Goal: Transaction & Acquisition: Purchase product/service

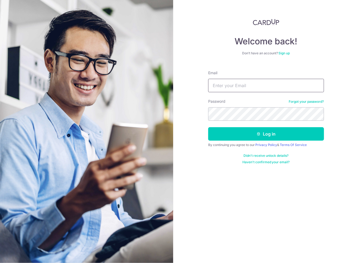
click at [238, 86] on input "Email" at bounding box center [266, 85] width 116 height 13
type input "[EMAIL_ADDRESS][DOMAIN_NAME]"
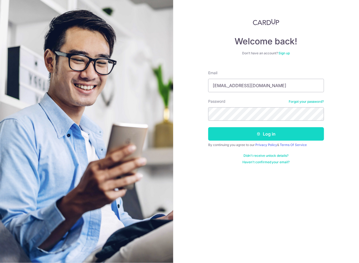
click at [272, 136] on button "Log in" at bounding box center [266, 133] width 116 height 13
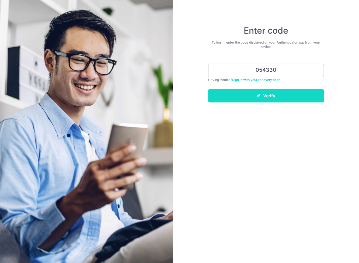
type input "054330"
click at [268, 96] on button "Verify" at bounding box center [266, 95] width 116 height 13
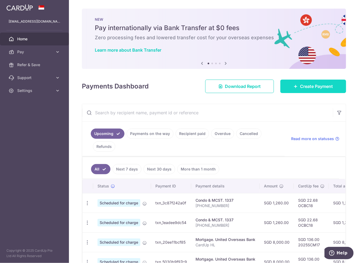
click at [316, 88] on span "Create Payment" at bounding box center [316, 86] width 33 height 6
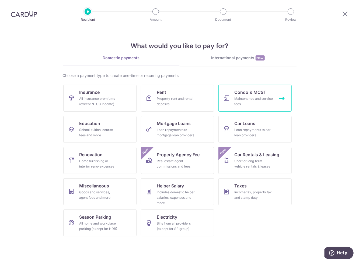
click at [241, 94] on span "Condo & MCST" at bounding box center [251, 92] width 32 height 6
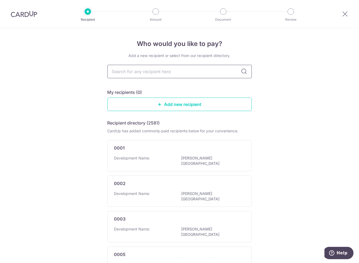
click at [211, 74] on input "text" at bounding box center [179, 71] width 144 height 13
type input "icon"
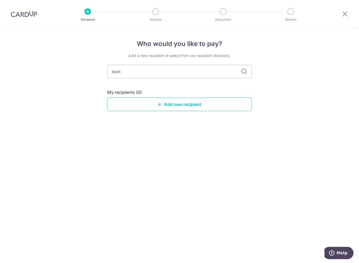
click at [245, 72] on icon at bounding box center [244, 71] width 6 height 6
click at [198, 74] on input "icon" at bounding box center [179, 71] width 144 height 13
type input "i"
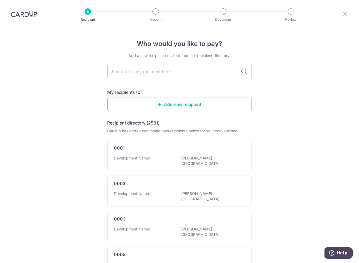
click at [344, 13] on icon at bounding box center [345, 14] width 6 height 7
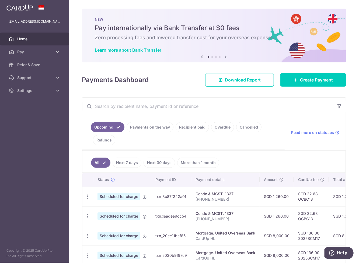
click at [195, 124] on link "Recipient paid" at bounding box center [192, 127] width 33 height 10
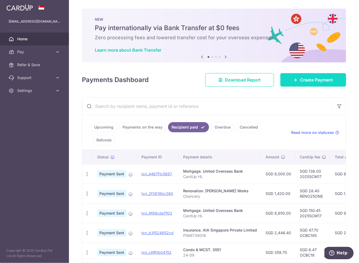
click at [319, 78] on span "Create Payment" at bounding box center [316, 80] width 33 height 6
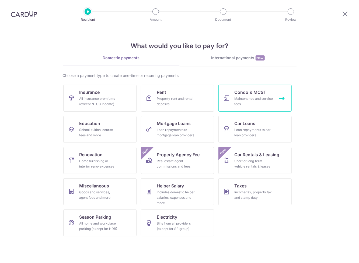
click at [238, 95] on span "Condo & MCST" at bounding box center [251, 92] width 32 height 6
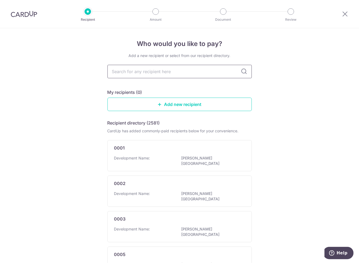
click at [187, 74] on input "text" at bounding box center [179, 71] width 144 height 13
type input "3551"
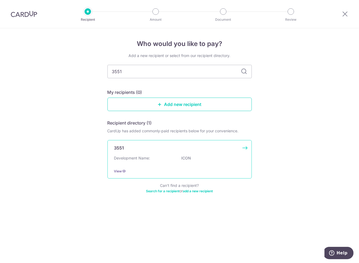
click at [188, 156] on p "ICON" at bounding box center [212, 158] width 60 height 5
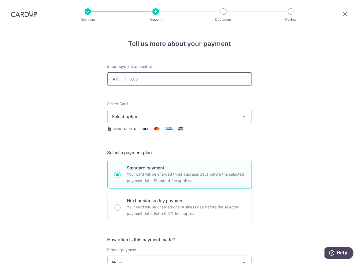
click at [183, 75] on input "text" at bounding box center [179, 78] width 144 height 13
type input "347.71"
click at [243, 119] on icon "button" at bounding box center [244, 116] width 5 height 5
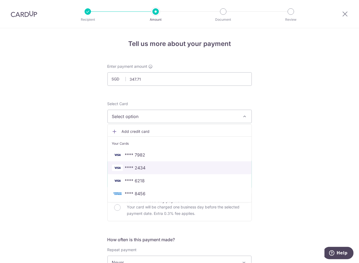
click at [216, 172] on link "**** 2434" at bounding box center [180, 168] width 144 height 13
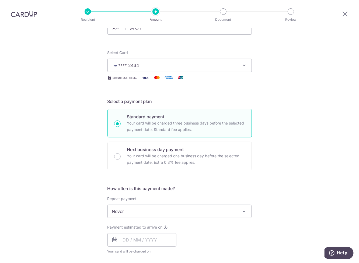
scroll to position [53, 0]
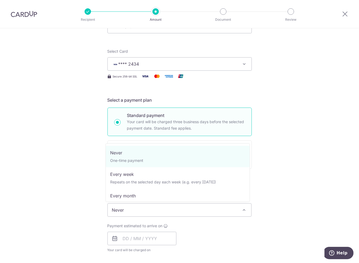
click at [243, 208] on span at bounding box center [244, 210] width 6 height 6
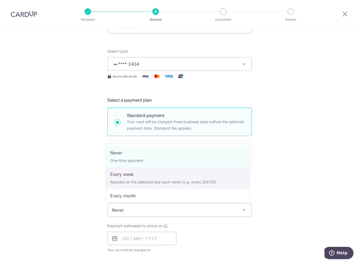
select select "2"
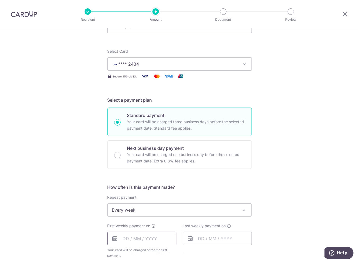
click at [171, 244] on input "text" at bounding box center [141, 238] width 69 height 13
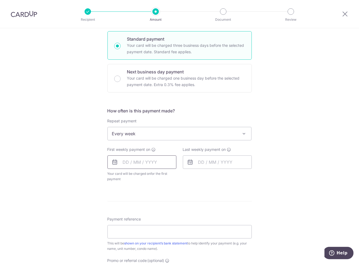
scroll to position [134, 0]
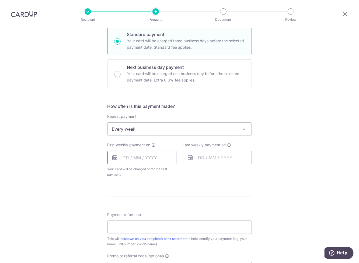
click at [168, 160] on input "text" at bounding box center [141, 157] width 69 height 13
click at [115, 158] on icon at bounding box center [115, 158] width 6 height 6
click at [112, 157] on icon at bounding box center [115, 158] width 6 height 6
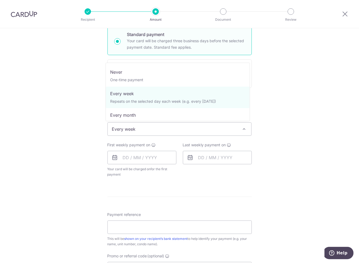
click at [204, 126] on span "Every week" at bounding box center [180, 129] width 144 height 13
click at [162, 162] on input "text" at bounding box center [141, 157] width 69 height 13
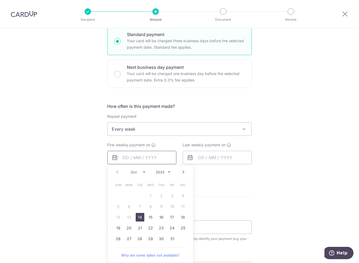
click at [162, 162] on input "text" at bounding box center [141, 157] width 69 height 13
click at [139, 216] on link "14" at bounding box center [140, 217] width 9 height 9
type input "[DATE]"
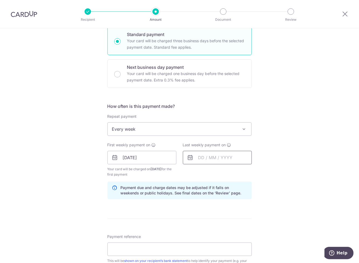
click at [233, 155] on input "text" at bounding box center [217, 157] width 69 height 13
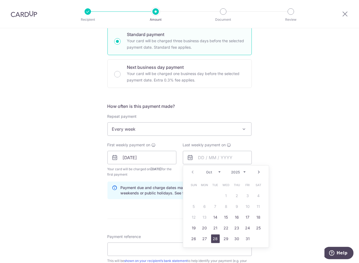
click at [213, 238] on link "28" at bounding box center [215, 239] width 9 height 9
type input "[DATE]"
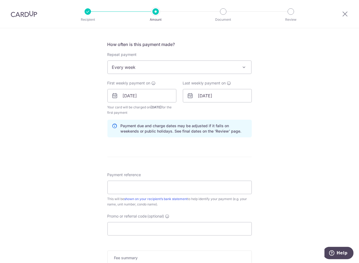
scroll to position [204, 0]
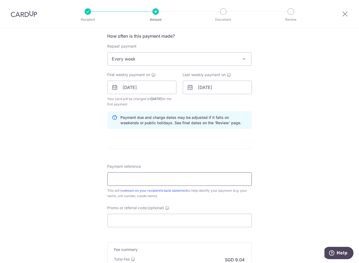
click at [210, 178] on input "Payment reference" at bounding box center [179, 179] width 144 height 13
type input "24-09-"
click at [193, 220] on input "Promo or referral code (optional)" at bounding box center [179, 220] width 144 height 13
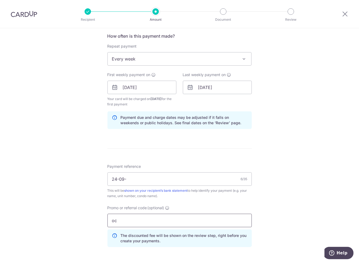
type input "o"
type input "OCBC18"
click at [300, 203] on div "Tell us more about your payment Enter payment amount SGD 347.71 347.71 Select C…" at bounding box center [179, 93] width 359 height 539
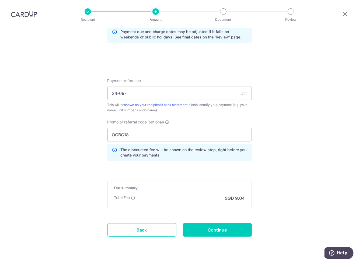
scroll to position [290, 0]
click at [217, 233] on input "Continue" at bounding box center [217, 229] width 69 height 13
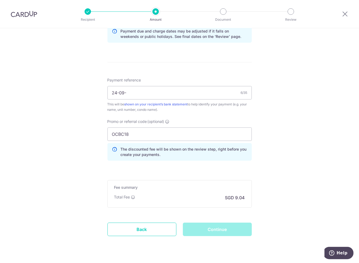
click at [217, 233] on div "Continue" at bounding box center [217, 229] width 75 height 13
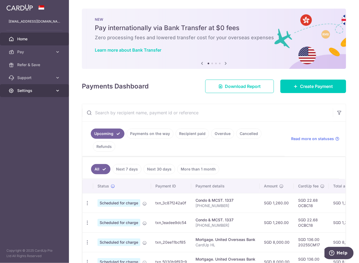
click at [31, 94] on link "Settings" at bounding box center [34, 90] width 69 height 13
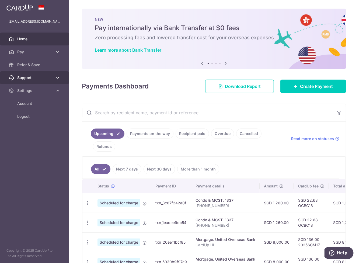
click at [40, 80] on span "Support" at bounding box center [35, 77] width 36 height 5
click at [224, 63] on icon at bounding box center [226, 63] width 6 height 7
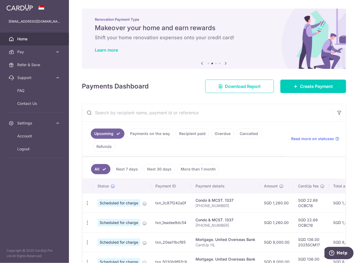
click at [224, 63] on icon at bounding box center [226, 63] width 6 height 7
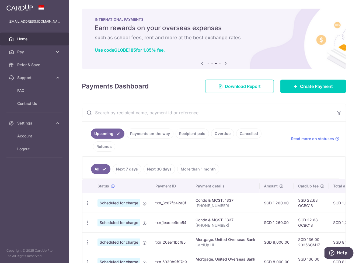
click at [224, 63] on icon at bounding box center [226, 63] width 6 height 7
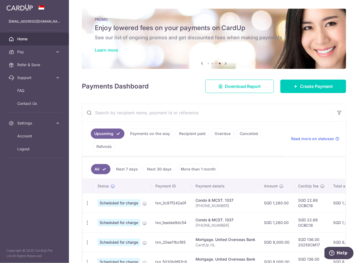
click at [106, 51] on link "Learn more" at bounding box center [106, 49] width 23 height 5
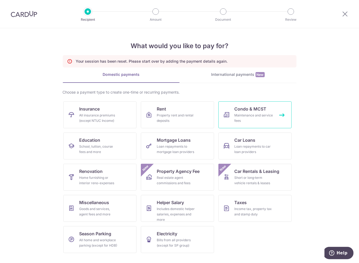
click at [243, 112] on span "Condo & MCST" at bounding box center [251, 109] width 32 height 6
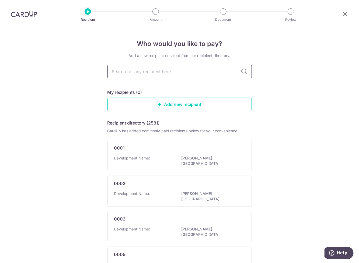
click at [210, 71] on input "text" at bounding box center [179, 71] width 144 height 13
type input "3551"
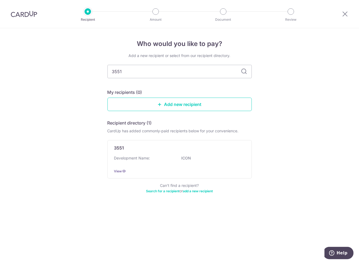
click at [245, 73] on icon at bounding box center [244, 71] width 6 height 6
click at [187, 158] on p "ICON" at bounding box center [212, 158] width 60 height 5
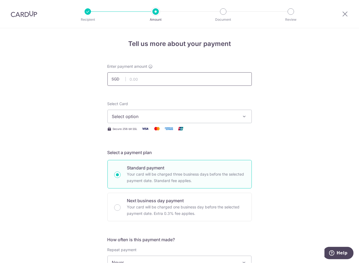
click at [184, 81] on input "text" at bounding box center [179, 78] width 144 height 13
type input "347.71"
click at [227, 119] on span "Select option" at bounding box center [175, 116] width 126 height 6
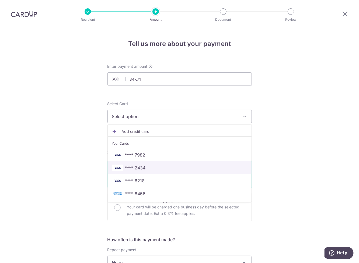
click at [213, 165] on span "**** 2434" at bounding box center [179, 168] width 135 height 6
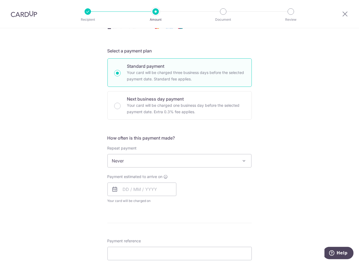
scroll to position [119, 0]
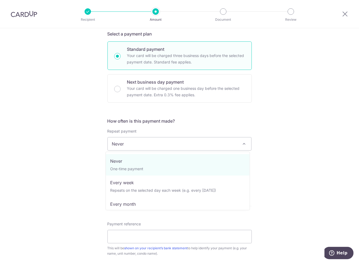
click at [241, 144] on span at bounding box center [244, 144] width 6 height 6
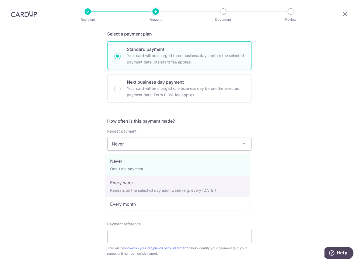
select select "2"
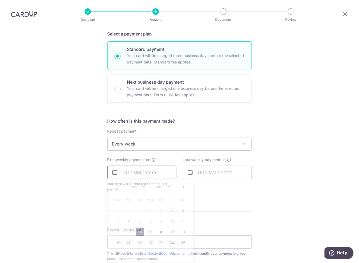
click at [155, 172] on input "text" at bounding box center [141, 172] width 69 height 13
click at [141, 232] on link "14" at bounding box center [140, 232] width 9 height 9
type input "[DATE]"
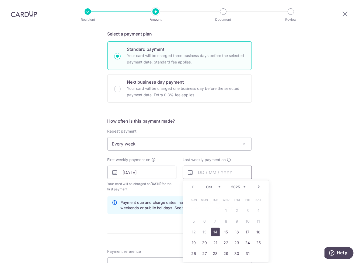
click at [233, 170] on input "text" at bounding box center [217, 172] width 69 height 13
click at [212, 252] on link "28" at bounding box center [215, 254] width 9 height 9
type input "[DATE]"
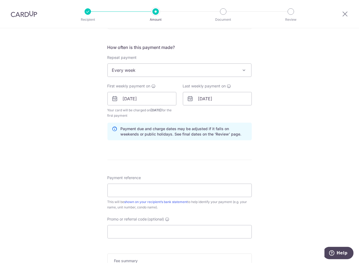
scroll to position [236, 0]
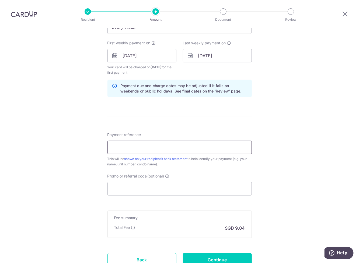
click at [224, 145] on input "Payment reference" at bounding box center [179, 147] width 144 height 13
type input "24-09-"
type input "OCBC18"
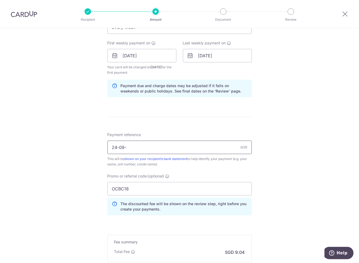
scroll to position [228, 0]
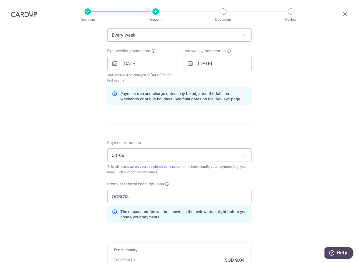
click at [150, 173] on div "This will be shown on your recipient’s bank statement to help identify your pay…" at bounding box center [179, 169] width 144 height 11
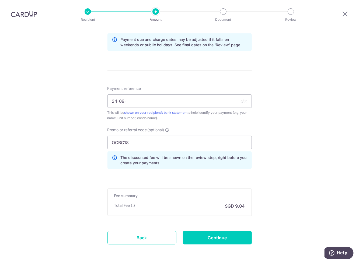
scroll to position [283, 0]
click at [356, 72] on div "Tell us more about your payment Enter payment amount SGD 347.71 347.71 Select C…" at bounding box center [179, 15] width 359 height 539
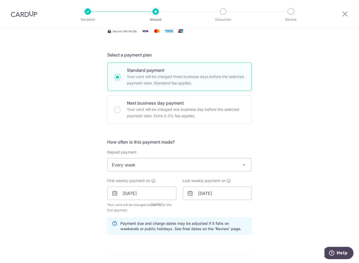
scroll to position [0, 0]
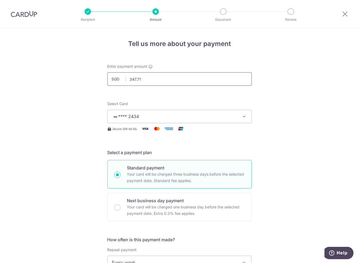
click at [158, 82] on input "347.71" at bounding box center [179, 78] width 144 height 13
type input "359.70"
click at [343, 15] on icon at bounding box center [345, 14] width 6 height 7
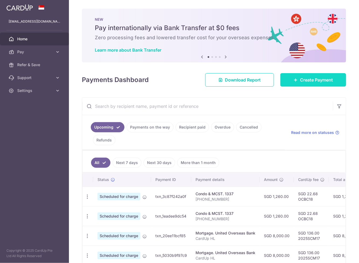
click at [307, 76] on link "Create Payment" at bounding box center [313, 79] width 66 height 13
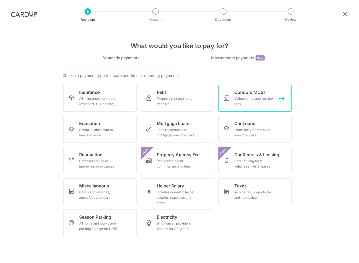
click at [248, 100] on div "Maintenance and service fees" at bounding box center [254, 101] width 39 height 11
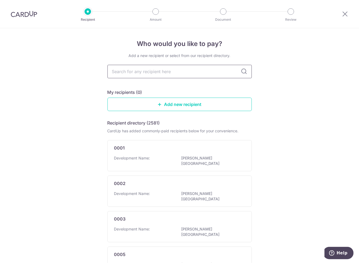
click at [163, 73] on input "text" at bounding box center [179, 71] width 144 height 13
type input "355"
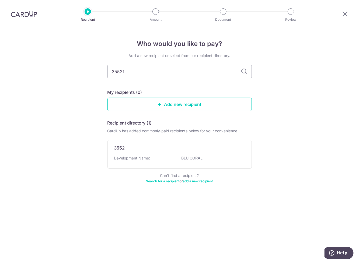
type input "35521"
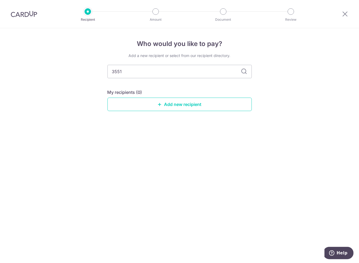
type input "3551"
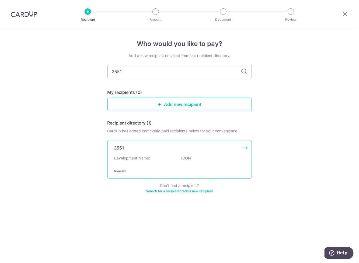
click at [149, 158] on p "Development Name:" at bounding box center [132, 158] width 36 height 5
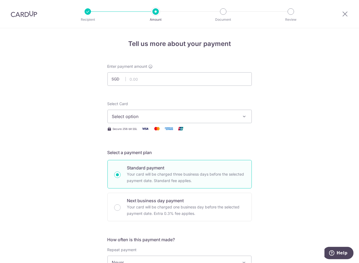
click at [195, 120] on span "Select option" at bounding box center [175, 116] width 126 height 6
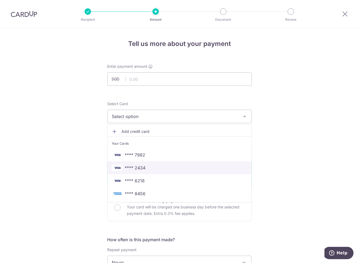
click at [172, 170] on span "**** 2434" at bounding box center [179, 168] width 135 height 6
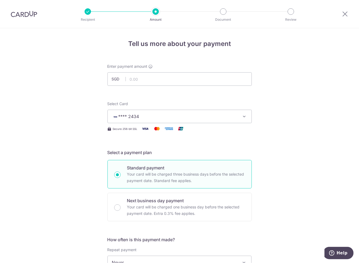
scroll to position [206, 0]
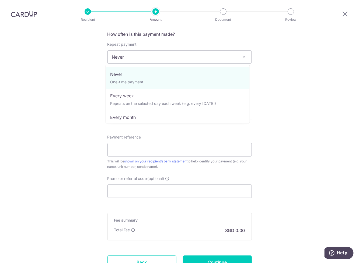
click at [234, 58] on span "Never" at bounding box center [180, 57] width 144 height 13
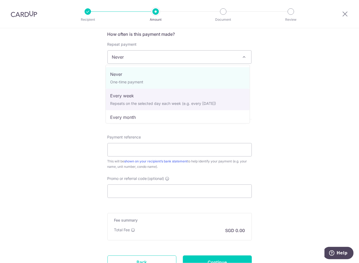
select select "2"
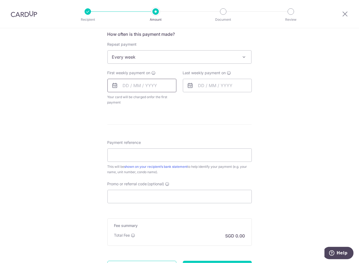
click at [167, 86] on input "text" at bounding box center [141, 85] width 69 height 13
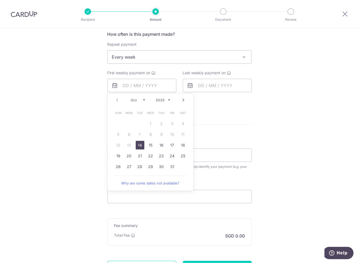
click at [137, 144] on link "14" at bounding box center [140, 145] width 9 height 9
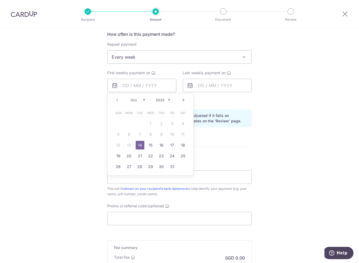
type input "[DATE]"
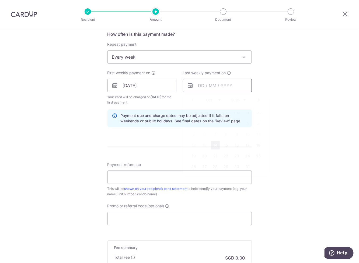
click at [235, 83] on input "text" at bounding box center [217, 85] width 69 height 13
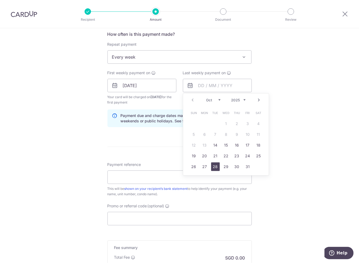
click at [216, 167] on link "28" at bounding box center [215, 167] width 9 height 9
type input "[DATE]"
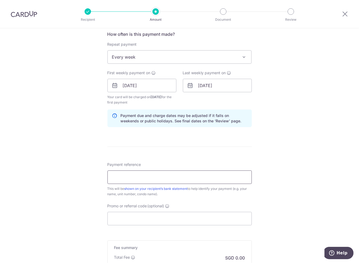
click at [213, 178] on input "Payment reference" at bounding box center [179, 177] width 144 height 13
type input "24-09-"
type input "347.71"
type input "OCBC18"
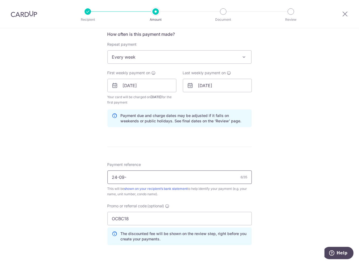
scroll to position [0, 0]
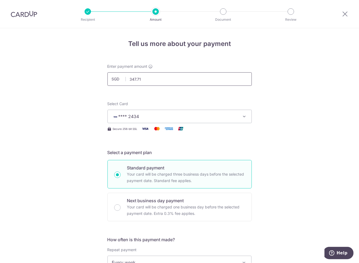
click at [218, 78] on input "347.71" at bounding box center [179, 78] width 144 height 13
type input "359.70"
drag, startPoint x: 212, startPoint y: 119, endPoint x: 276, endPoint y: 204, distance: 106.7
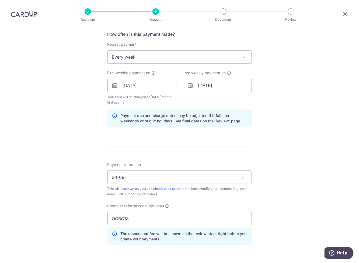
scroll to position [304, 0]
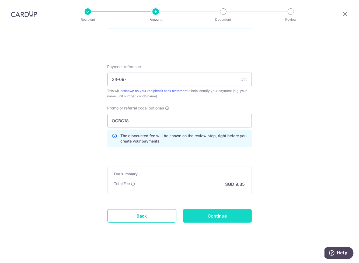
click at [226, 214] on input "Continue" at bounding box center [217, 216] width 69 height 13
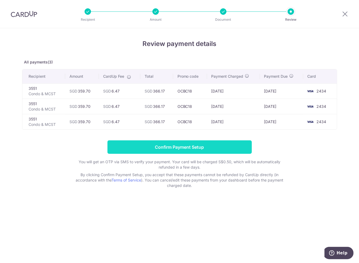
click at [186, 145] on input "Confirm Payment Setup" at bounding box center [179, 147] width 144 height 13
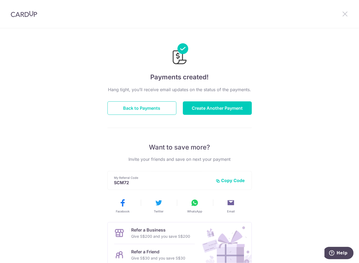
click at [346, 12] on icon at bounding box center [345, 14] width 6 height 7
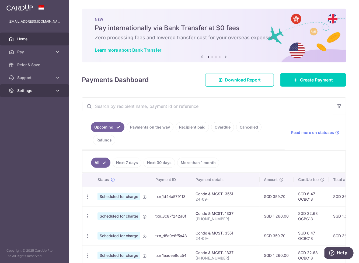
click at [56, 89] on icon at bounding box center [57, 90] width 5 height 5
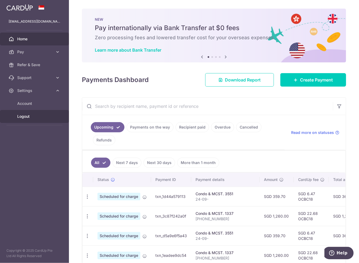
click at [22, 114] on span "Logout" at bounding box center [35, 116] width 36 height 5
